Goal: Task Accomplishment & Management: Manage account settings

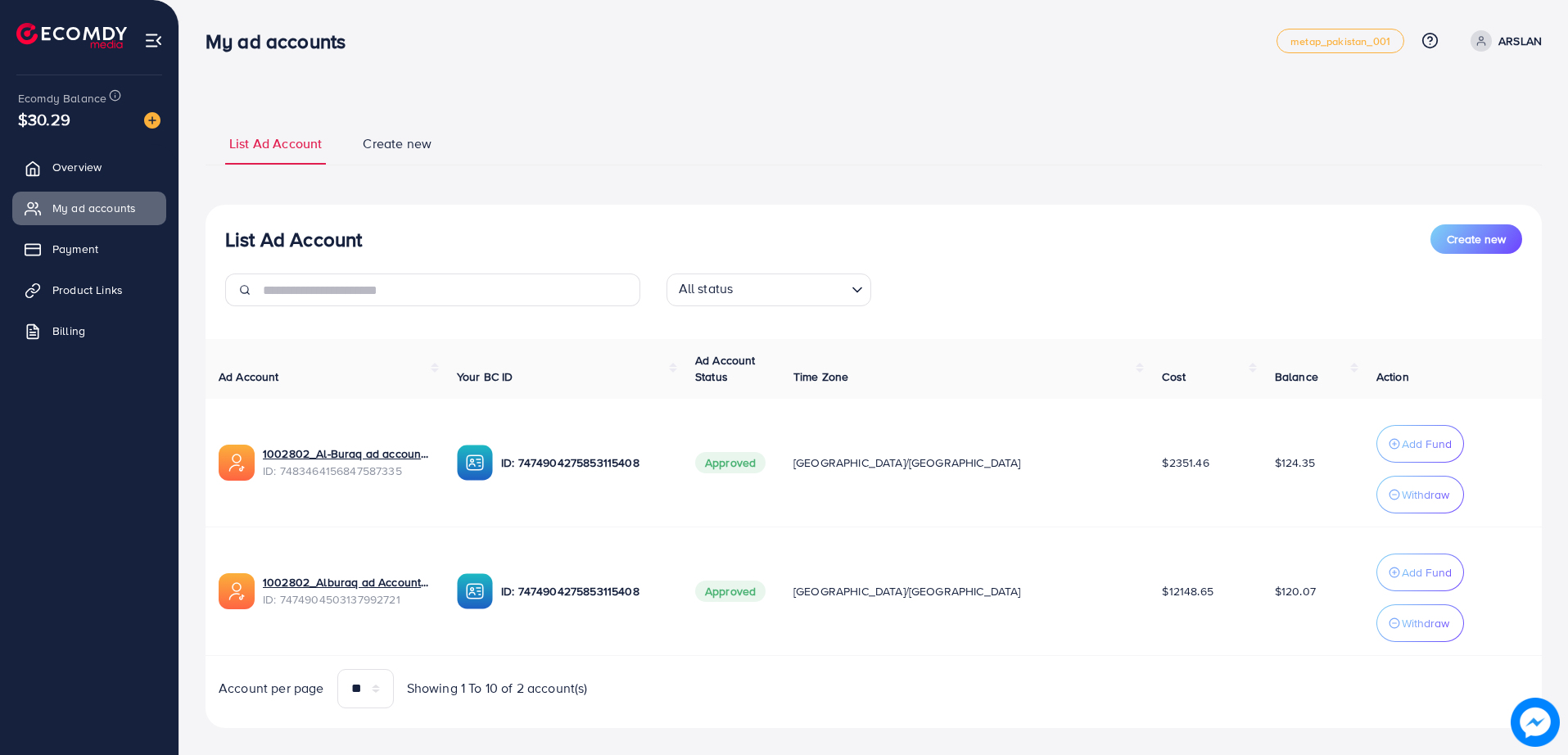
click at [510, 80] on div "List Ad Account Create new List Ad Account Create new All status Loading... Ad …" at bounding box center [873, 386] width 1389 height 774
drag, startPoint x: 510, startPoint y: 80, endPoint x: 494, endPoint y: 76, distance: 16.5
drag, startPoint x: 494, startPoint y: 76, endPoint x: 453, endPoint y: 71, distance: 41.3
click at [453, 71] on div "My ad accounts metap_pakistan_001 Help Center Contact Support Plans and Pricing…" at bounding box center [784, 386] width 1568 height 774
click at [529, 691] on span "Showing 1 To 10 of 2 account(s)" at bounding box center [497, 688] width 181 height 19
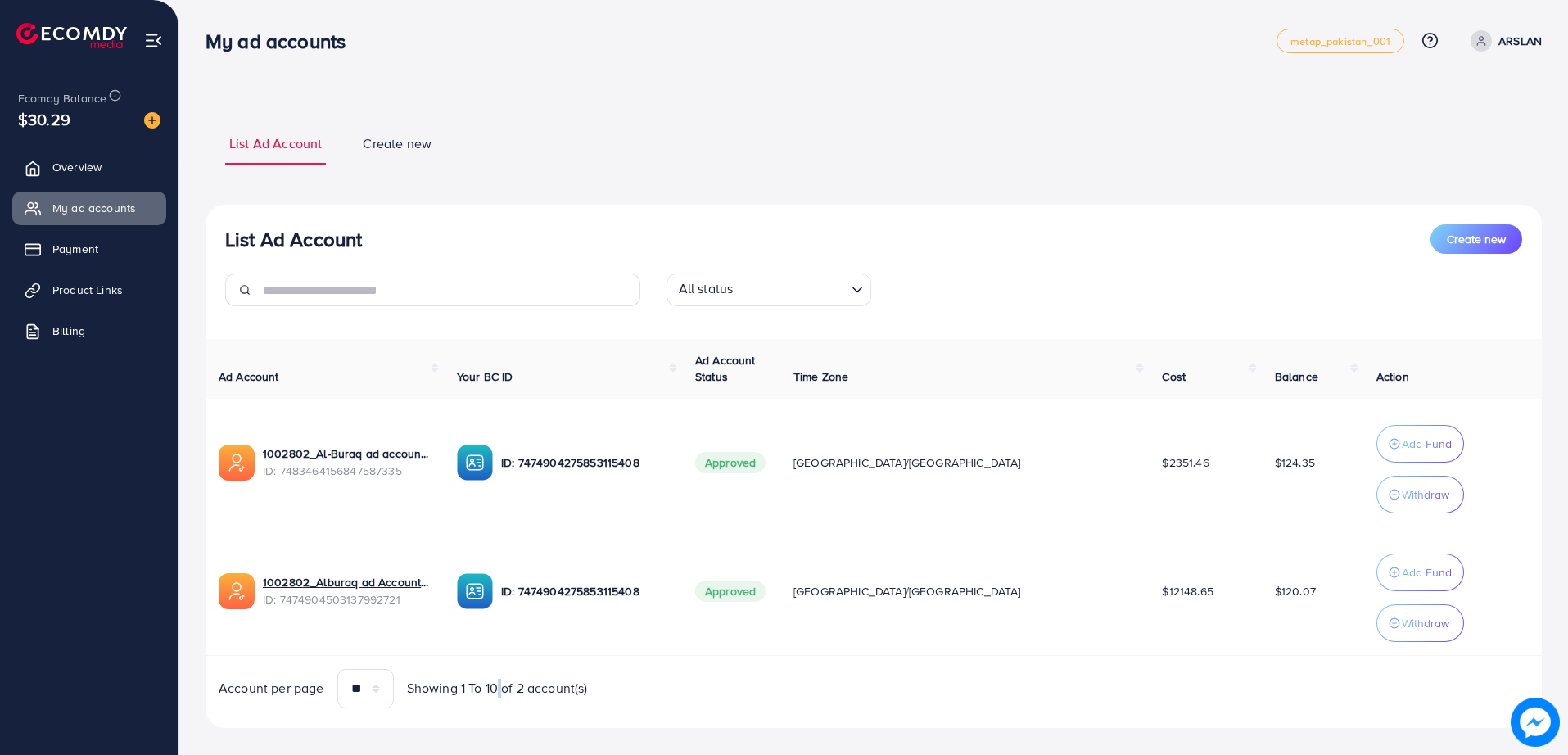
drag, startPoint x: 529, startPoint y: 691, endPoint x: 501, endPoint y: 692, distance: 28.0
click at [501, 692] on span "Showing 1 To 10 of 2 account(s)" at bounding box center [497, 688] width 181 height 19
drag, startPoint x: 582, startPoint y: 644, endPoint x: 521, endPoint y: 644, distance: 61.0
click at [521, 644] on td "ID: 7474904275853115408" at bounding box center [563, 591] width 239 height 128
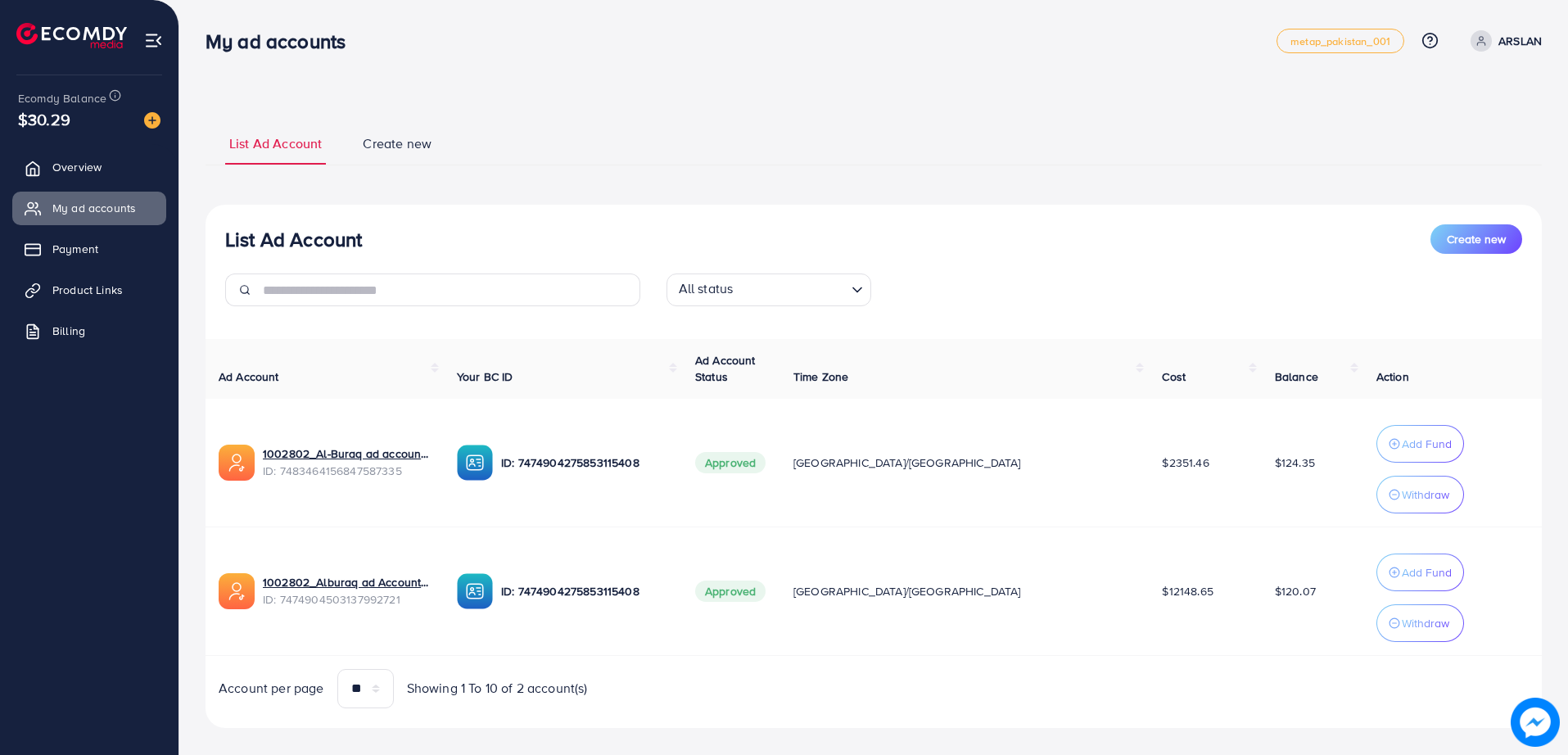
click at [540, 183] on div "List Ad Account Create new List Ad Account Create new All status Loading... Ad …" at bounding box center [873, 424] width 1336 height 606
drag, startPoint x: 540, startPoint y: 183, endPoint x: 515, endPoint y: 187, distance: 25.3
drag, startPoint x: 515, startPoint y: 187, endPoint x: 420, endPoint y: 188, distance: 95.0
click at [420, 188] on div "List Ad Account Create new List Ad Account Create new All status Loading... Ad …" at bounding box center [873, 424] width 1336 height 606
drag, startPoint x: 590, startPoint y: 220, endPoint x: 490, endPoint y: 208, distance: 100.7
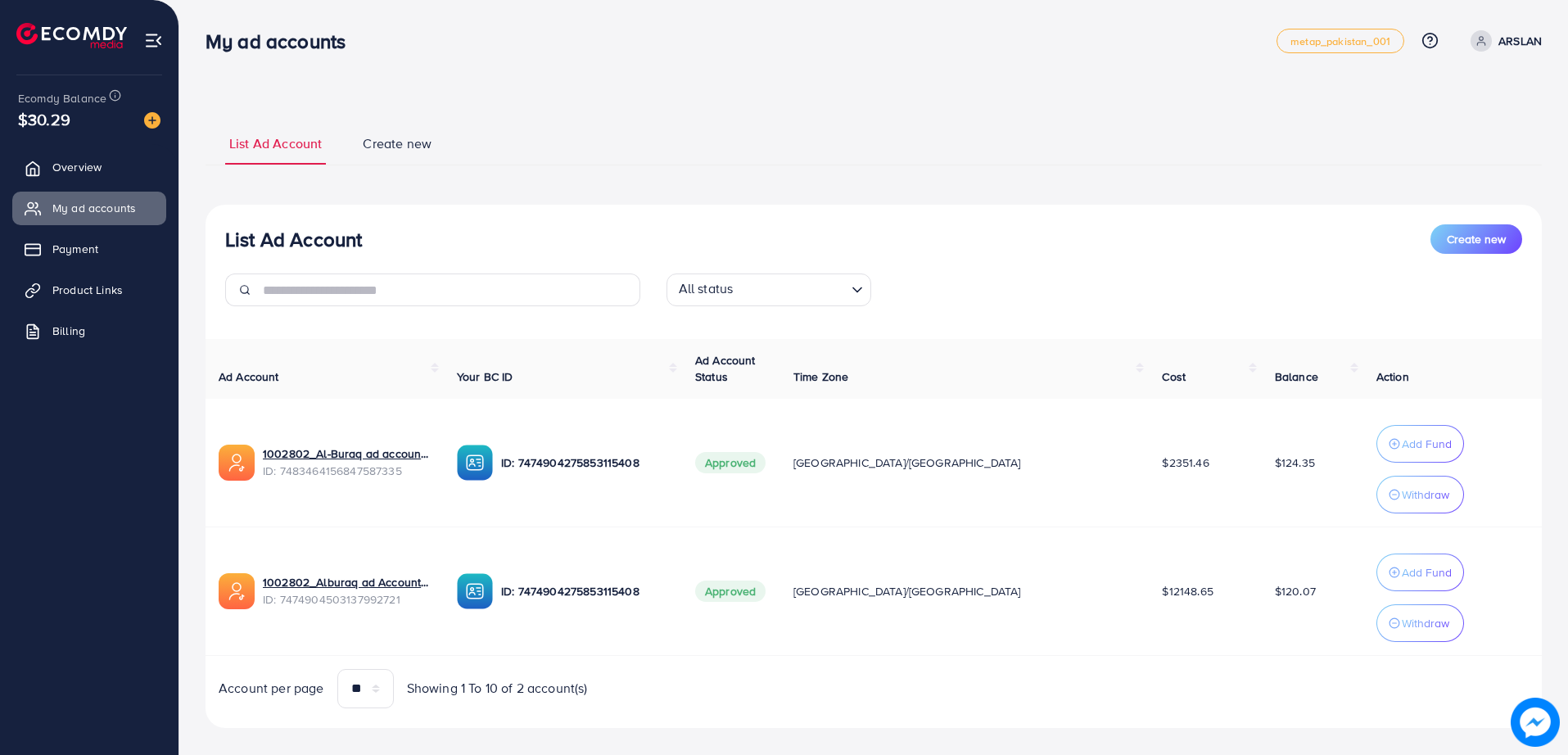
click at [490, 208] on div "List Ad Account Create new All status Loading... Ad Account Your BC ID Ad Accou…" at bounding box center [873, 467] width 1336 height 523
drag, startPoint x: 490, startPoint y: 208, endPoint x: 468, endPoint y: 206, distance: 22.1
click at [468, 206] on div "List Ad Account Create new All status Loading... Ad Account Your BC ID Ad Accou…" at bounding box center [873, 467] width 1336 height 523
drag, startPoint x: 468, startPoint y: 206, endPoint x: 407, endPoint y: 205, distance: 61.0
click at [407, 205] on div "List Ad Account Create new All status Loading... Ad Account Your BC ID Ad Accou…" at bounding box center [873, 467] width 1336 height 523
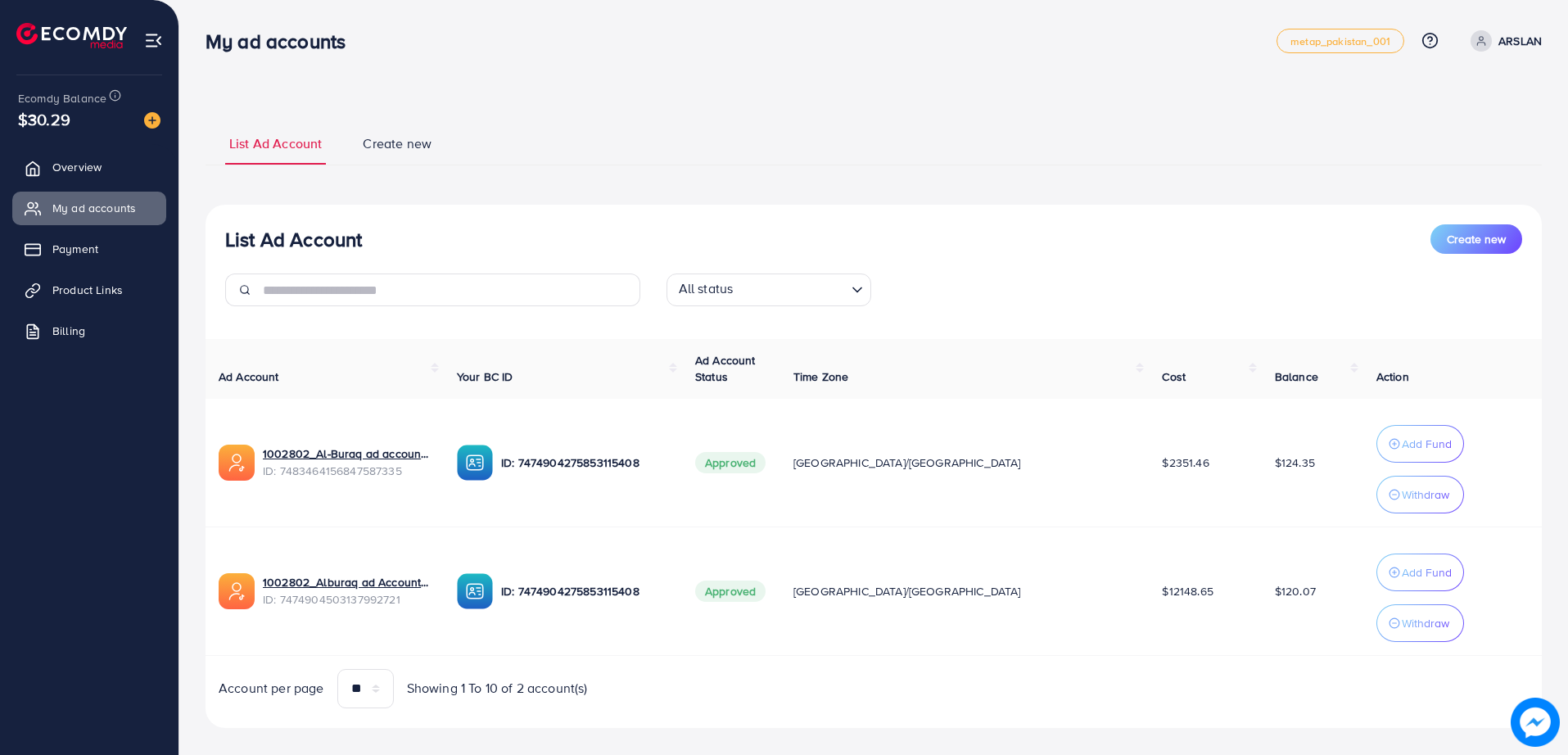
click at [640, 175] on div "List Ad Account Create new List Ad Account Create new All status Loading... Ad …" at bounding box center [873, 424] width 1336 height 606
drag, startPoint x: 640, startPoint y: 175, endPoint x: 528, endPoint y: 239, distance: 129.0
click at [538, 170] on div "List Ad Account Create new List Ad Account Create new All status Loading... Ad …" at bounding box center [873, 424] width 1336 height 606
drag, startPoint x: 797, startPoint y: 183, endPoint x: 709, endPoint y: 163, distance: 90.2
click at [709, 163] on ul "List Ad Account Create new" at bounding box center [873, 143] width 1336 height 44
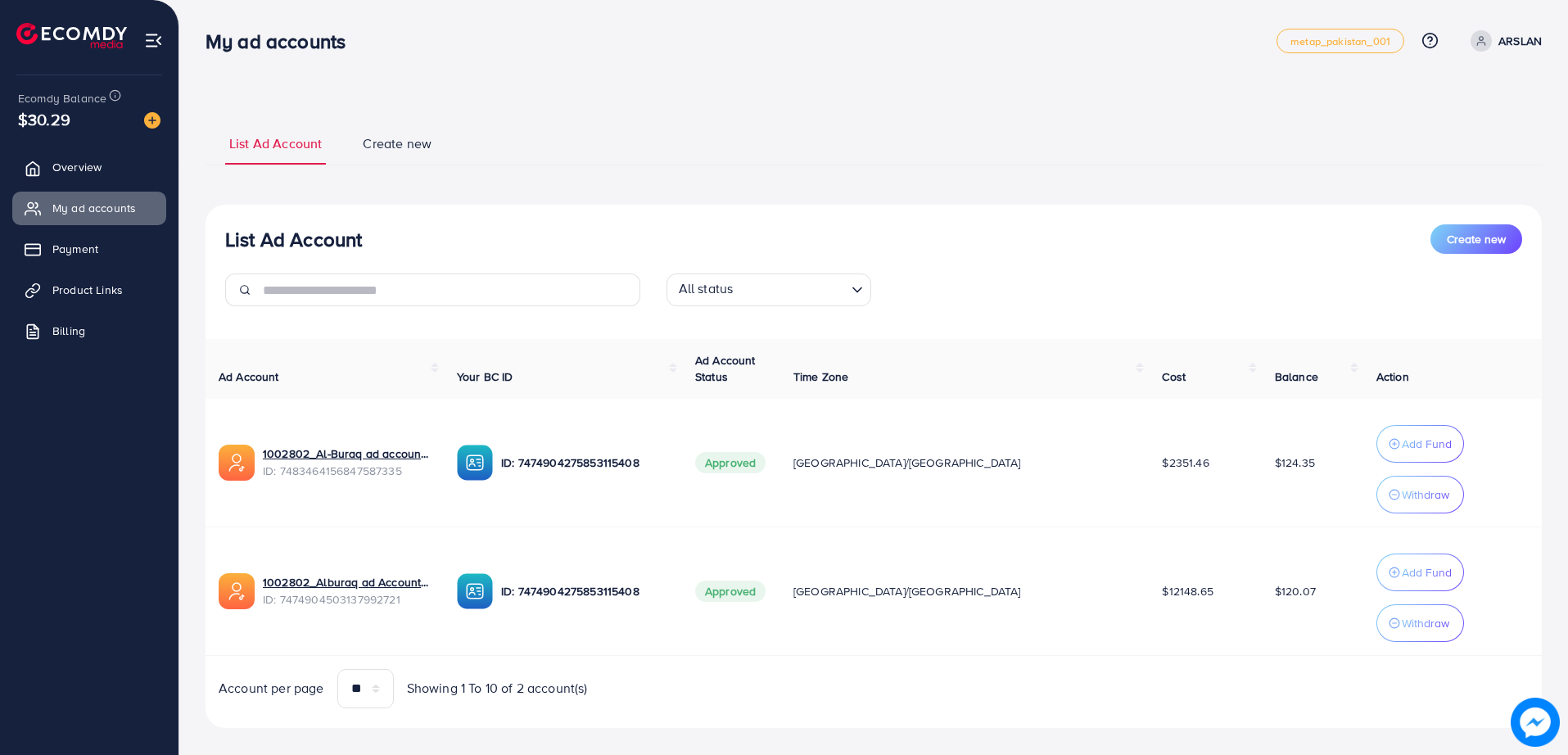
click at [710, 164] on ul "List Ad Account Create new" at bounding box center [873, 143] width 1336 height 44
drag, startPoint x: 696, startPoint y: 164, endPoint x: 619, endPoint y: 174, distance: 77.6
click at [619, 174] on div "List Ad Account Create new List Ad Account Create new All status Loading... Ad …" at bounding box center [873, 424] width 1336 height 606
drag, startPoint x: 973, startPoint y: 236, endPoint x: 872, endPoint y: 237, distance: 101.0
click at [872, 237] on div "List Ad Account Create new" at bounding box center [873, 239] width 1297 height 29
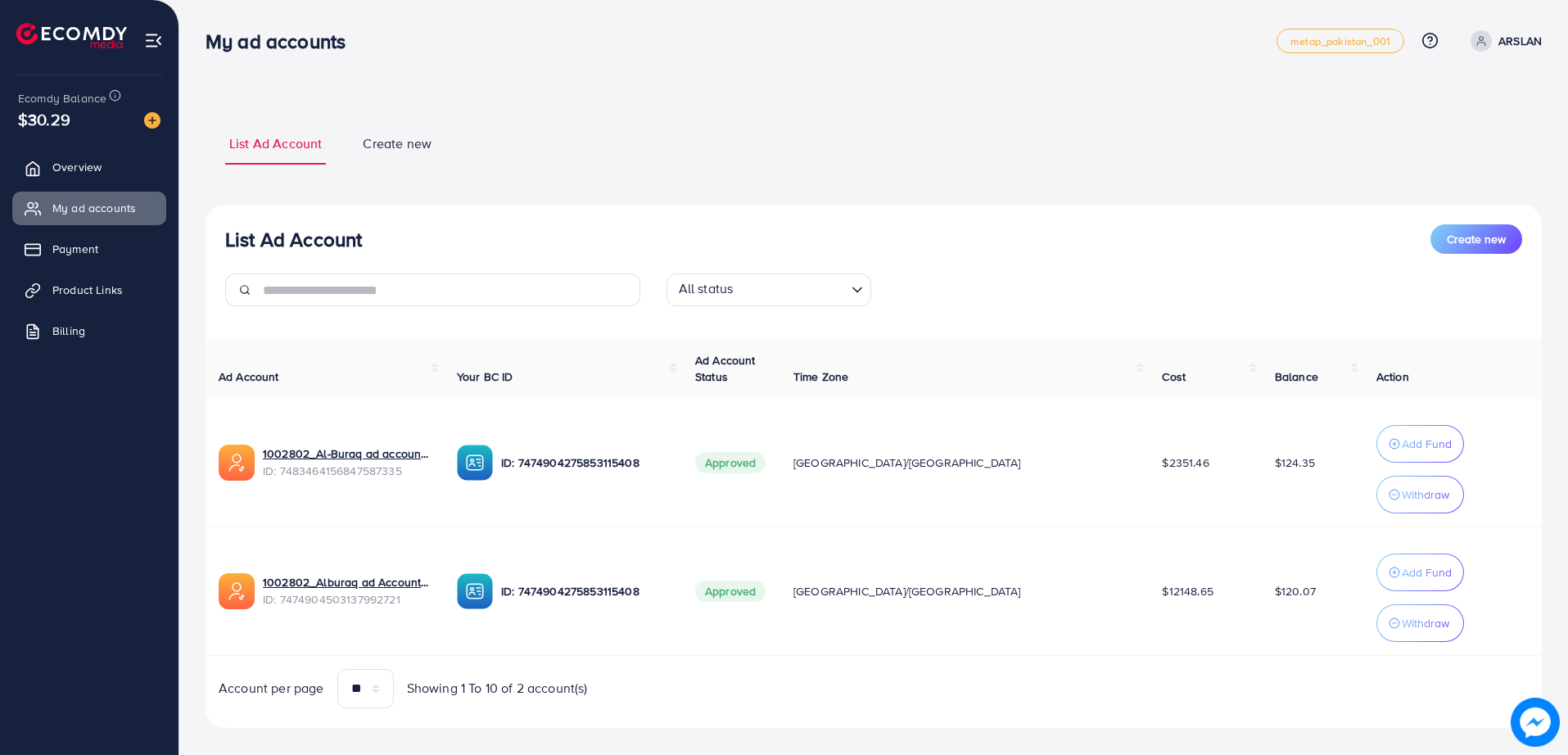
click at [872, 237] on div "List Ad Account Create new" at bounding box center [873, 239] width 1297 height 29
drag, startPoint x: 872, startPoint y: 237, endPoint x: 704, endPoint y: 235, distance: 168.0
drag, startPoint x: 704, startPoint y: 235, endPoint x: 530, endPoint y: 249, distance: 174.6
click at [530, 249] on div "List Ad Account Create new" at bounding box center [873, 239] width 1297 height 29
click at [529, 243] on div "List Ad Account Create new" at bounding box center [873, 239] width 1297 height 29
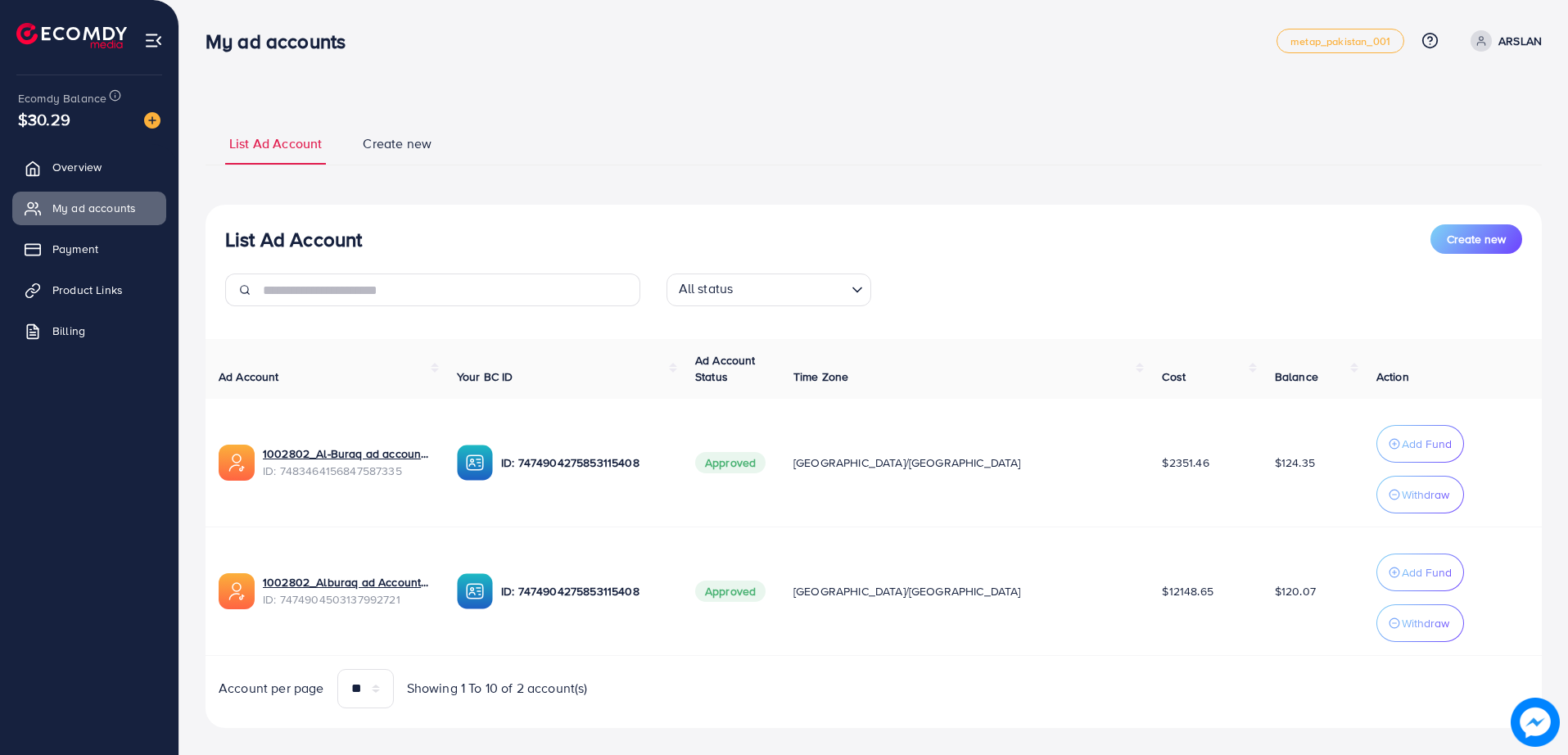
drag, startPoint x: 587, startPoint y: 239, endPoint x: 525, endPoint y: 240, distance: 62.0
click at [525, 240] on div "List Ad Account Create new" at bounding box center [873, 239] width 1297 height 29
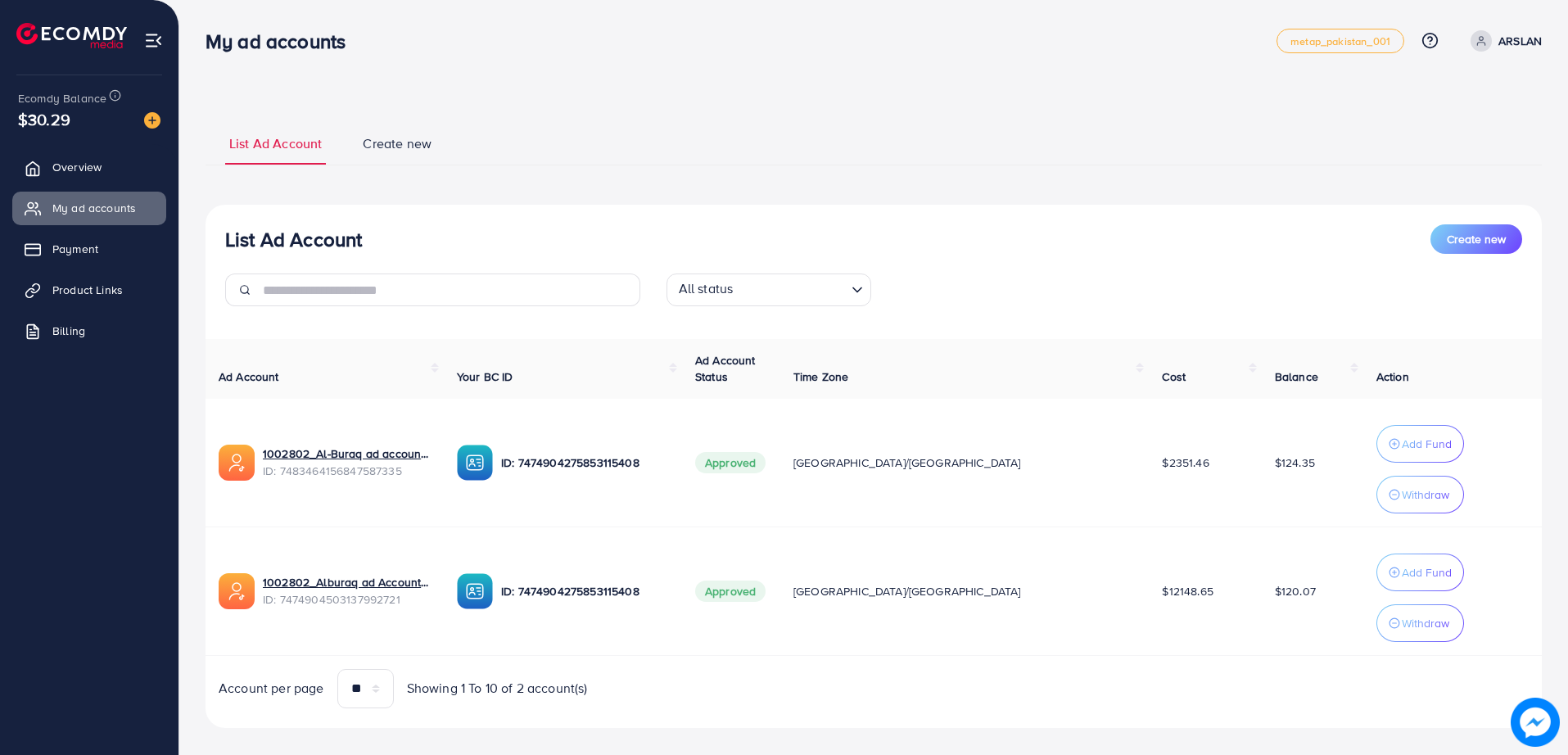
click at [525, 239] on div "List Ad Account Create new" at bounding box center [873, 239] width 1297 height 29
click at [523, 239] on div "List Ad Account Create new" at bounding box center [873, 239] width 1297 height 29
click at [459, 239] on div "List Ad Account Create new" at bounding box center [873, 239] width 1297 height 29
click at [656, 227] on div "List Ad Account Create new" at bounding box center [873, 239] width 1297 height 29
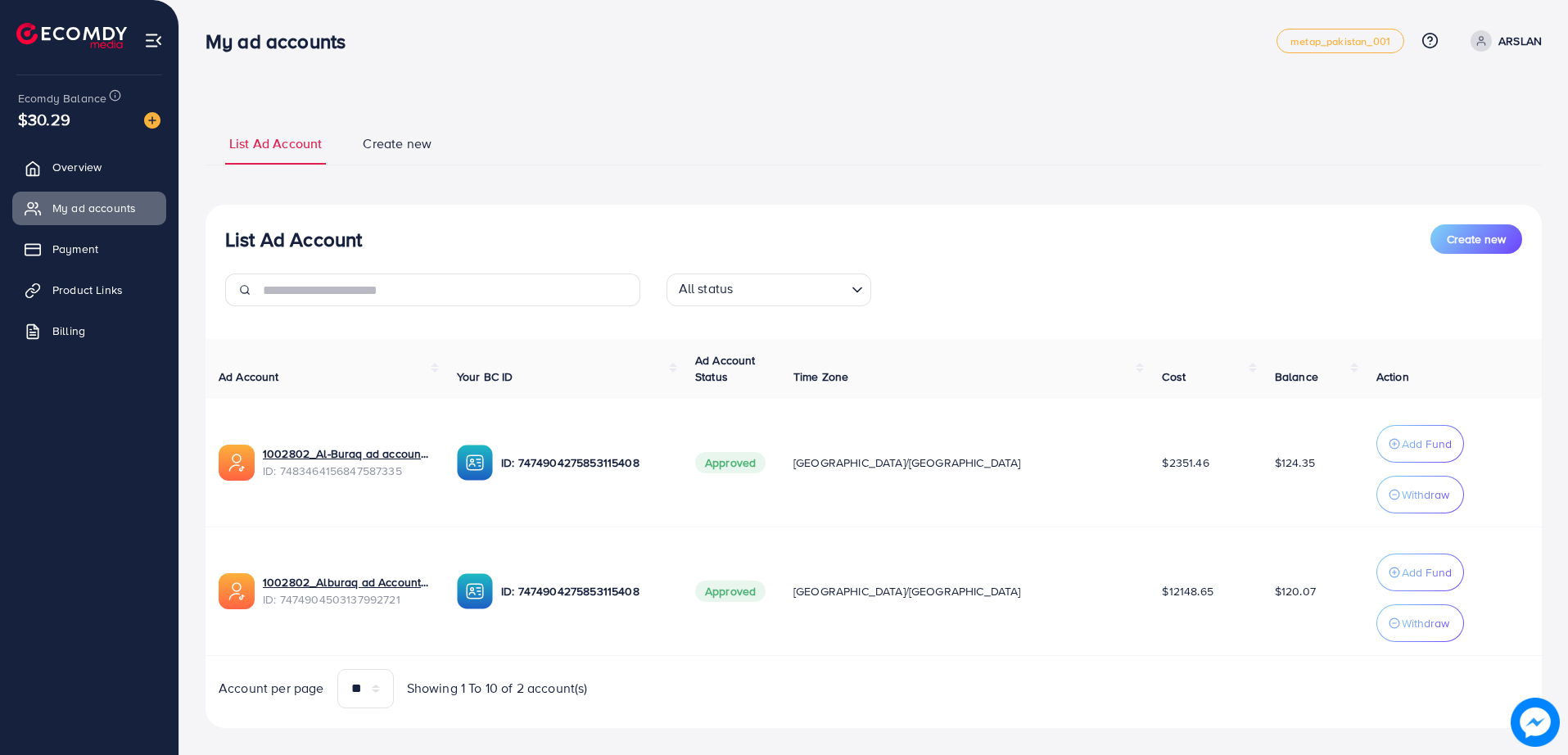
drag, startPoint x: 656, startPoint y: 227, endPoint x: 622, endPoint y: 228, distance: 34.0
click at [622, 228] on div "List Ad Account Create new" at bounding box center [873, 239] width 1297 height 29
drag, startPoint x: 622, startPoint y: 228, endPoint x: 607, endPoint y: 227, distance: 15.0
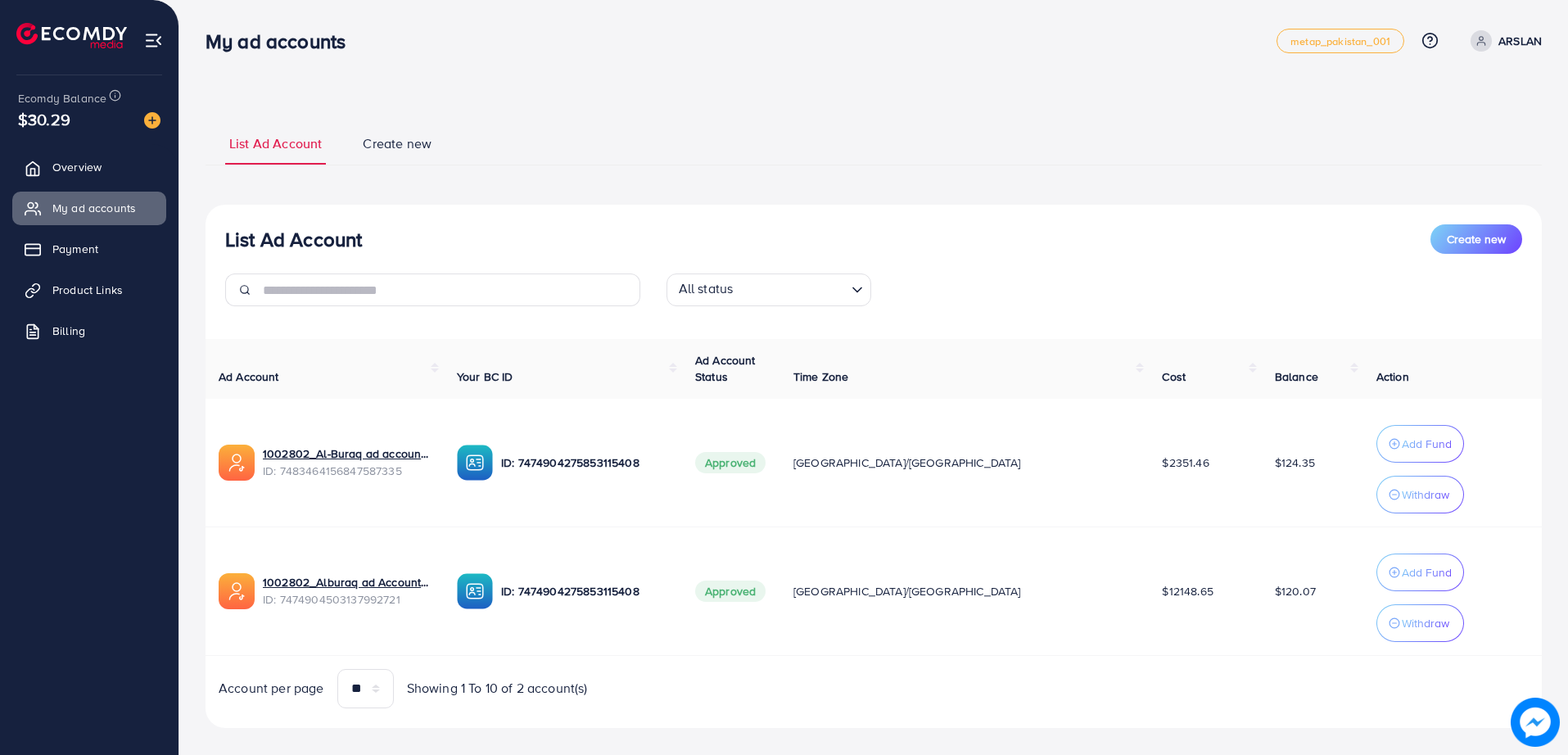
click at [607, 227] on div "List Ad Account Create new" at bounding box center [873, 239] width 1297 height 29
